Goal: Task Accomplishment & Management: Use online tool/utility

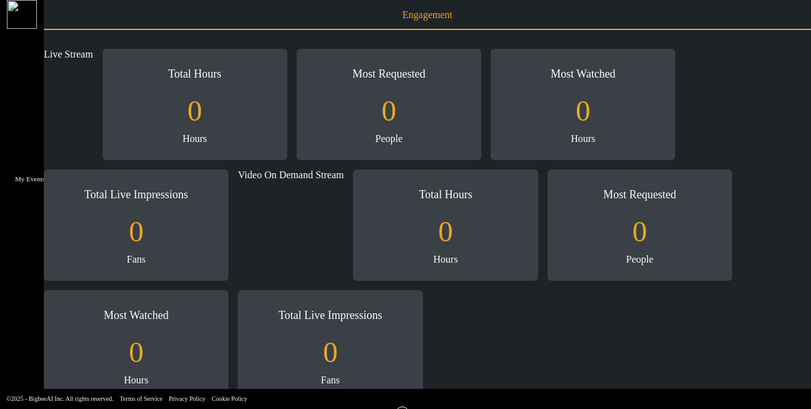
click at [31, 145] on icon at bounding box center [31, 145] width 0 height 0
click at [94, 135] on li "Upcoming Events" at bounding box center [131, 127] width 125 height 18
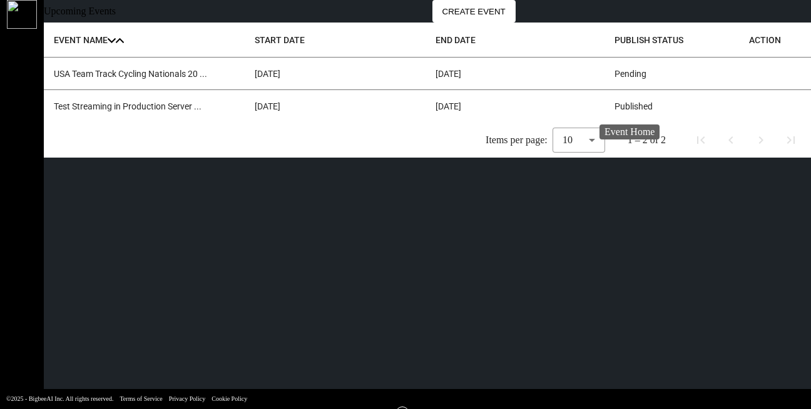
click at [749, 106] on icon at bounding box center [749, 106] width 0 height 0
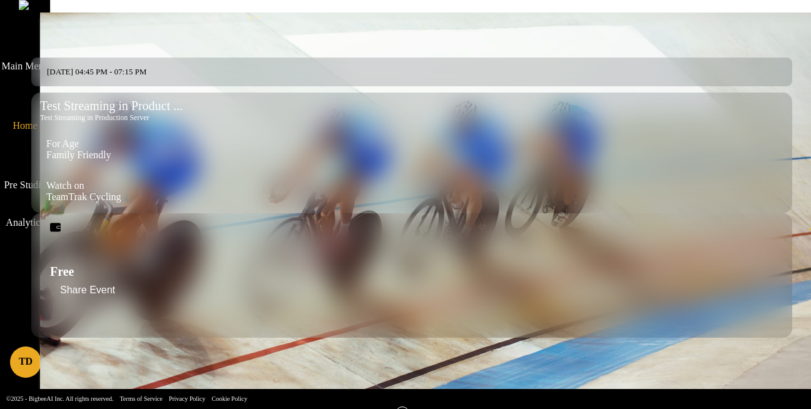
click at [24, 142] on icon at bounding box center [35, 149] width 22 height 14
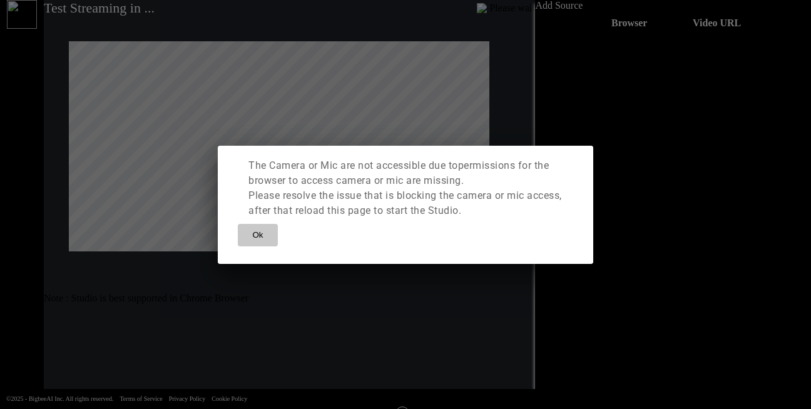
click at [263, 243] on span "Ok" at bounding box center [257, 235] width 11 height 15
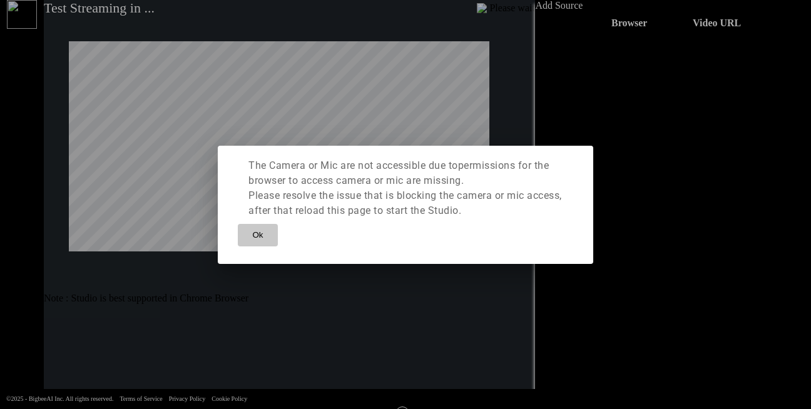
click at [263, 243] on span "Ok" at bounding box center [257, 235] width 11 height 15
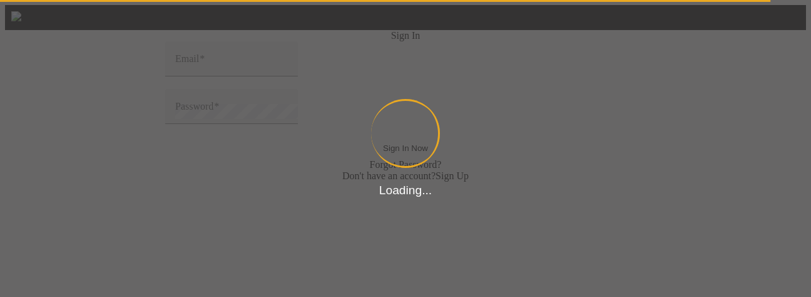
type input "Thomas@sharklasers.com"
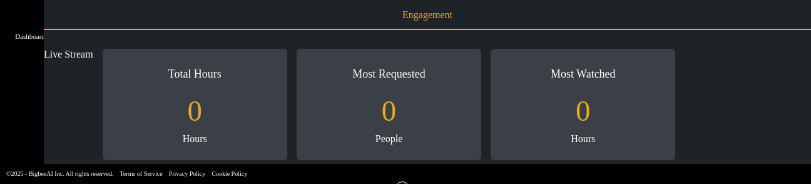
scroll to position [89, 0]
click at [31, 56] on icon at bounding box center [31, 56] width 0 height 0
click at [71, 41] on li "Upcoming Events" at bounding box center [131, 38] width 125 height 18
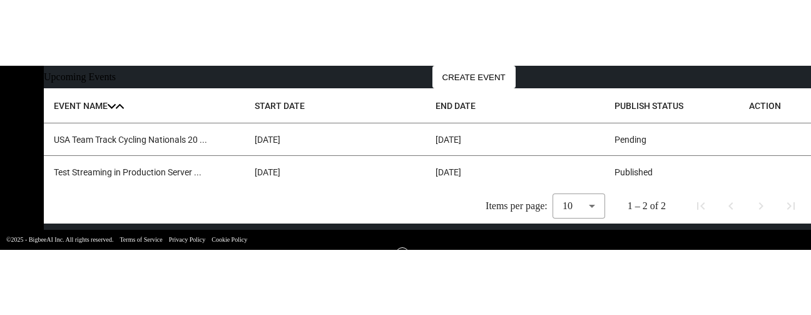
scroll to position [26, 0]
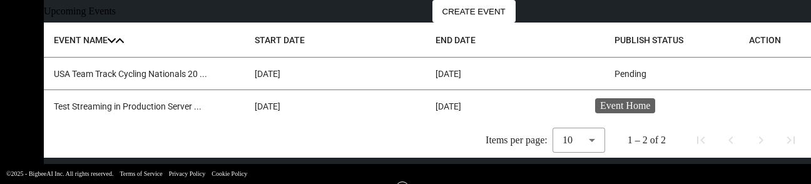
click at [749, 106] on icon at bounding box center [749, 106] width 0 height 0
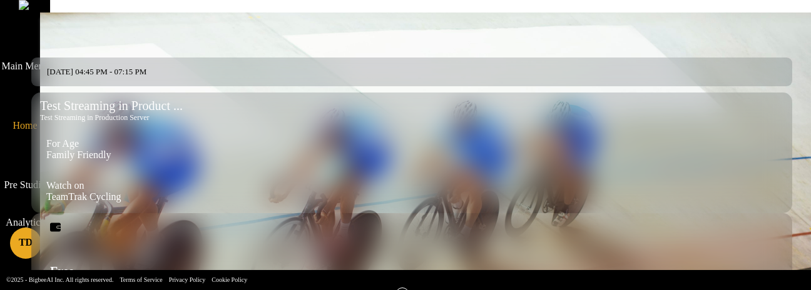
click at [24, 142] on icon at bounding box center [35, 149] width 22 height 14
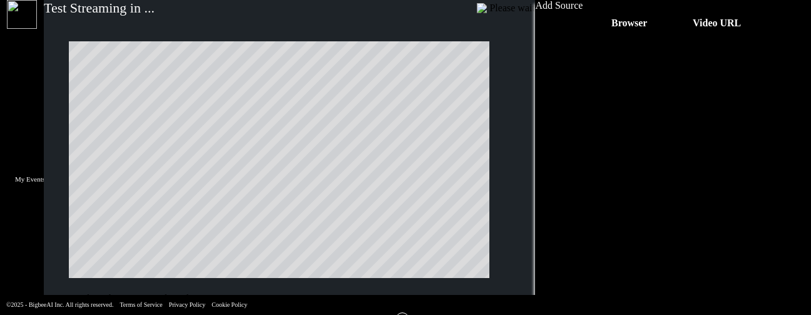
click at [31, 145] on icon at bounding box center [31, 145] width 0 height 0
click at [76, 135] on li "Upcoming Events" at bounding box center [131, 127] width 125 height 18
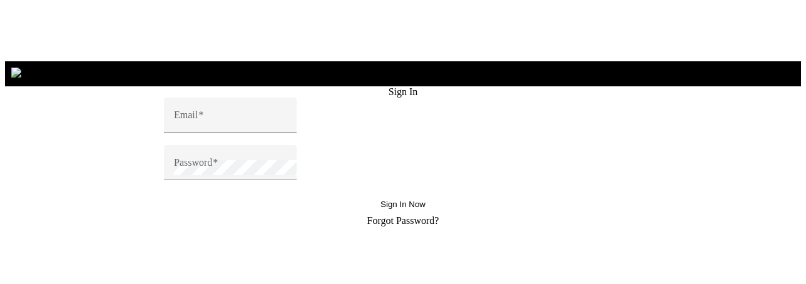
scroll to position [94, 0]
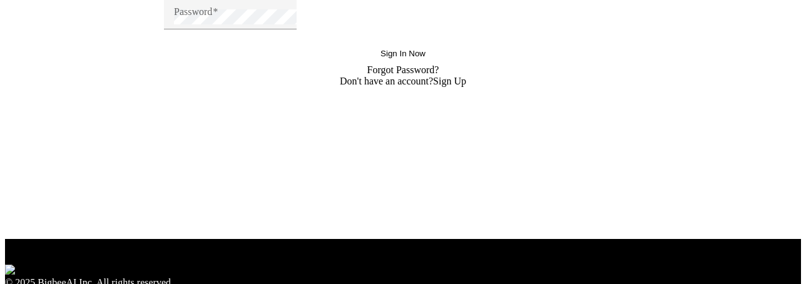
type input "[PERSON_NAME][EMAIL_ADDRESS][DOMAIN_NAME]"
click at [370, 42] on button "Sign In Now" at bounding box center [402, 53] width 65 height 23
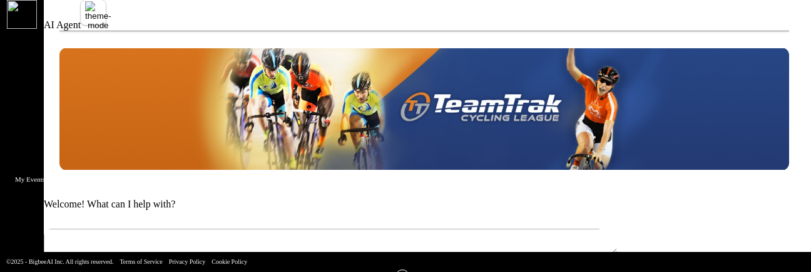
click at [21, 170] on span "My Events" at bounding box center [30, 182] width 73 height 25
click at [69, 132] on li "Upcoming Events" at bounding box center [131, 127] width 125 height 18
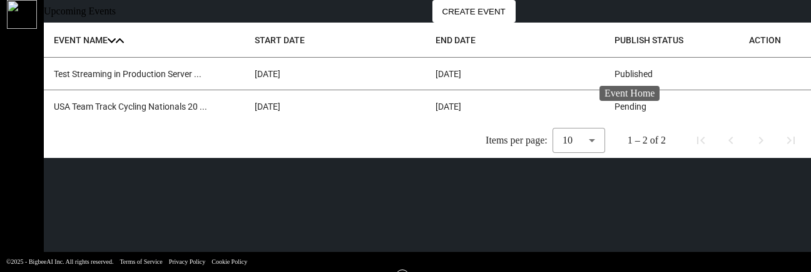
click at [749, 74] on icon at bounding box center [749, 74] width 0 height 0
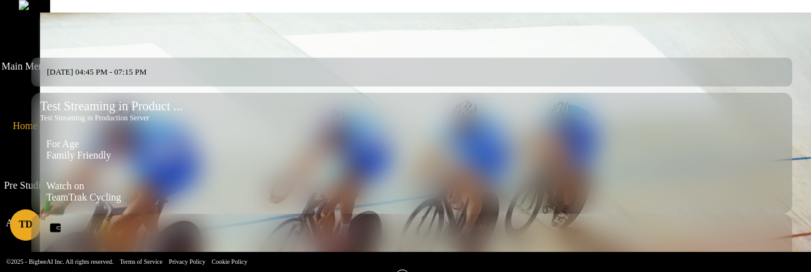
click at [24, 142] on icon at bounding box center [35, 149] width 22 height 14
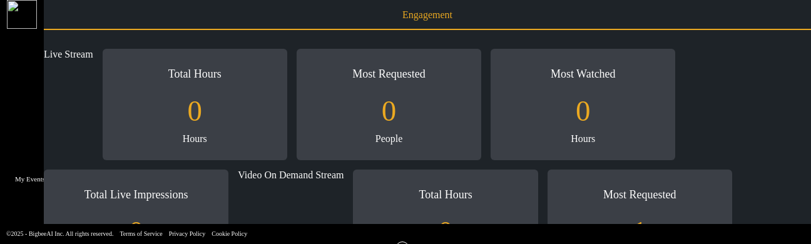
click at [31, 145] on icon at bounding box center [31, 145] width 0 height 0
click at [79, 135] on li "Upcoming Events" at bounding box center [131, 127] width 125 height 18
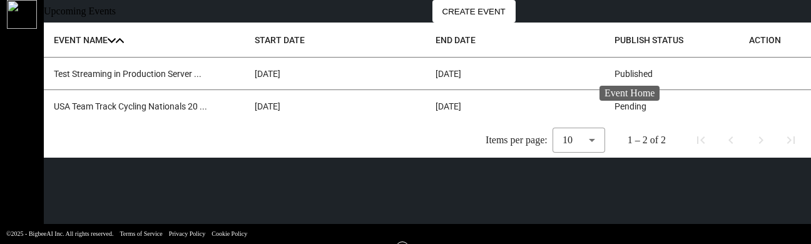
click at [749, 74] on icon at bounding box center [749, 74] width 0 height 0
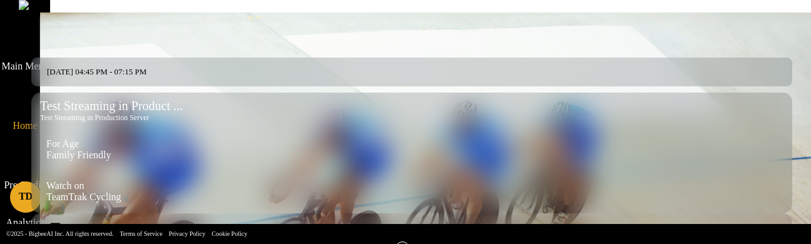
click at [24, 142] on icon at bounding box center [35, 149] width 22 height 14
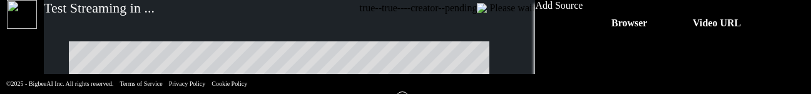
click at [18, 24] on img at bounding box center [22, 14] width 30 height 29
click at [26, 22] on img at bounding box center [22, 14] width 30 height 29
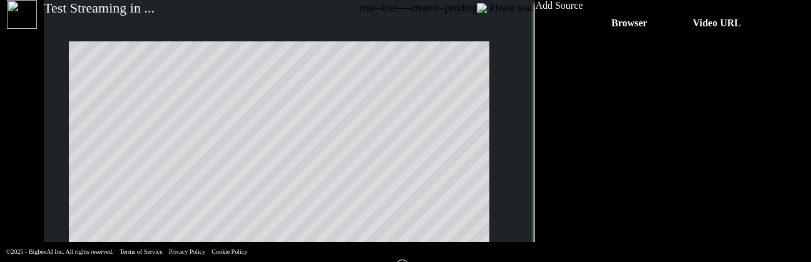
click at [24, 16] on img at bounding box center [22, 14] width 30 height 29
click at [25, 51] on icon at bounding box center [31, 49] width 13 height 14
